Goal: Transaction & Acquisition: Book appointment/travel/reservation

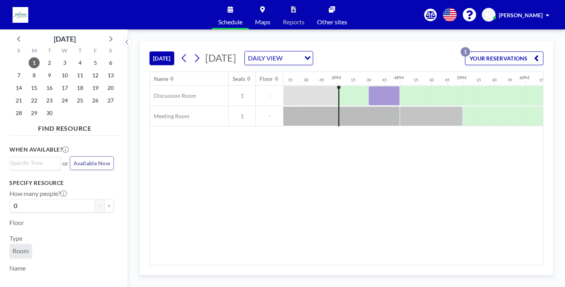
scroll to position [0, 925]
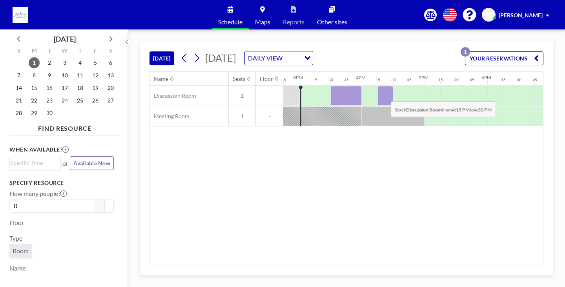
click at [384, 95] on div at bounding box center [385, 96] width 16 height 20
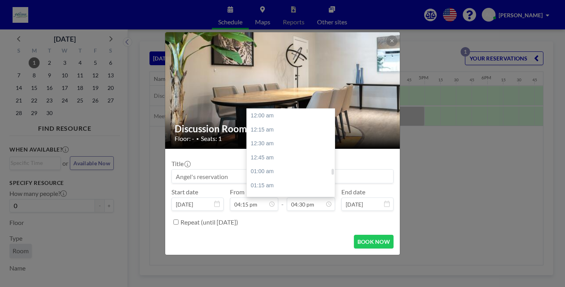
scroll to position [921, 0]
click at [280, 145] on div "05:00 pm" at bounding box center [293, 143] width 92 height 14
type input "05:00 pm"
click at [312, 200] on input "05:00 pm" at bounding box center [311, 203] width 48 height 13
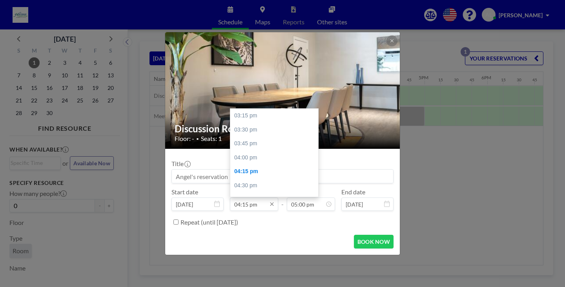
scroll to position [56, 0]
click at [260, 127] on div "04:30 pm" at bounding box center [276, 130] width 92 height 14
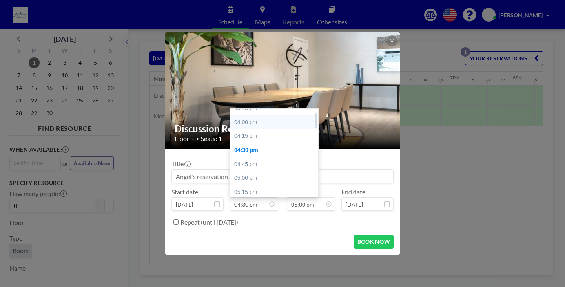
scroll to position [18, 0]
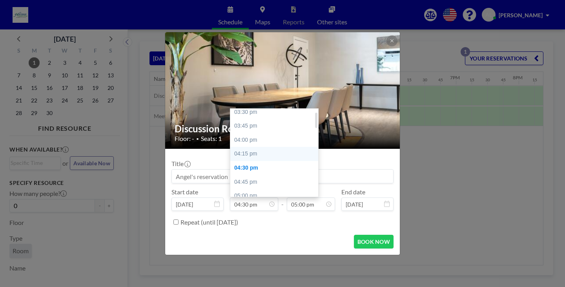
click at [257, 153] on div "04:15 pm" at bounding box center [276, 154] width 92 height 14
type input "04:15 pm"
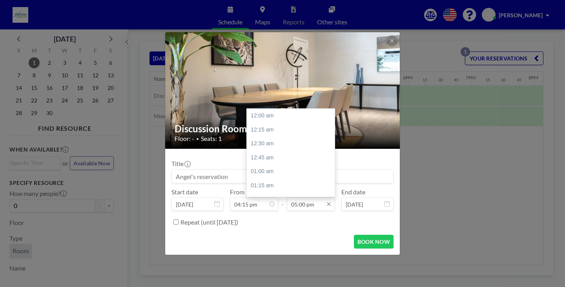
scroll to position [949, 0]
click at [281, 115] on div "05:00 pm" at bounding box center [293, 116] width 92 height 14
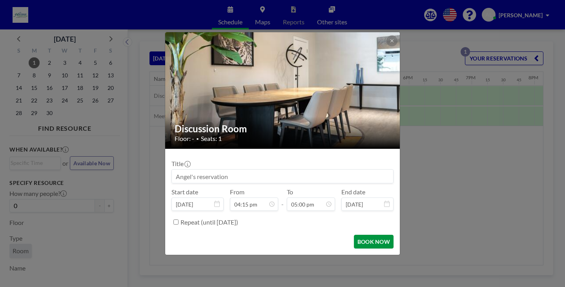
click at [371, 242] on button "BOOK NOW" at bounding box center [374, 241] width 40 height 14
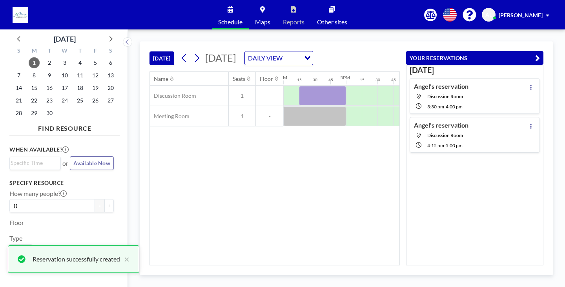
drag, startPoint x: 322, startPoint y: 203, endPoint x: 323, endPoint y: 198, distance: 5.5
click at [322, 202] on div "Name Seats Floor 12AM 15 30 45 1AM 15 30 45 2AM 15 30 45 3AM 15 30 45 4AM 15 30…" at bounding box center [274, 168] width 249 height 193
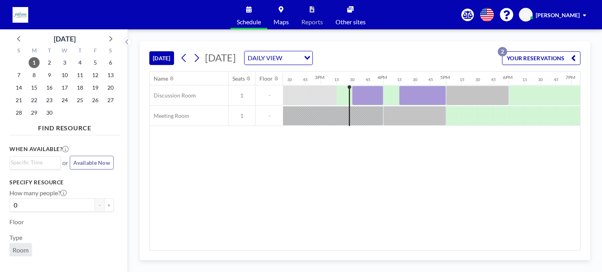
scroll to position [0, 903]
